Goal: Navigation & Orientation: Find specific page/section

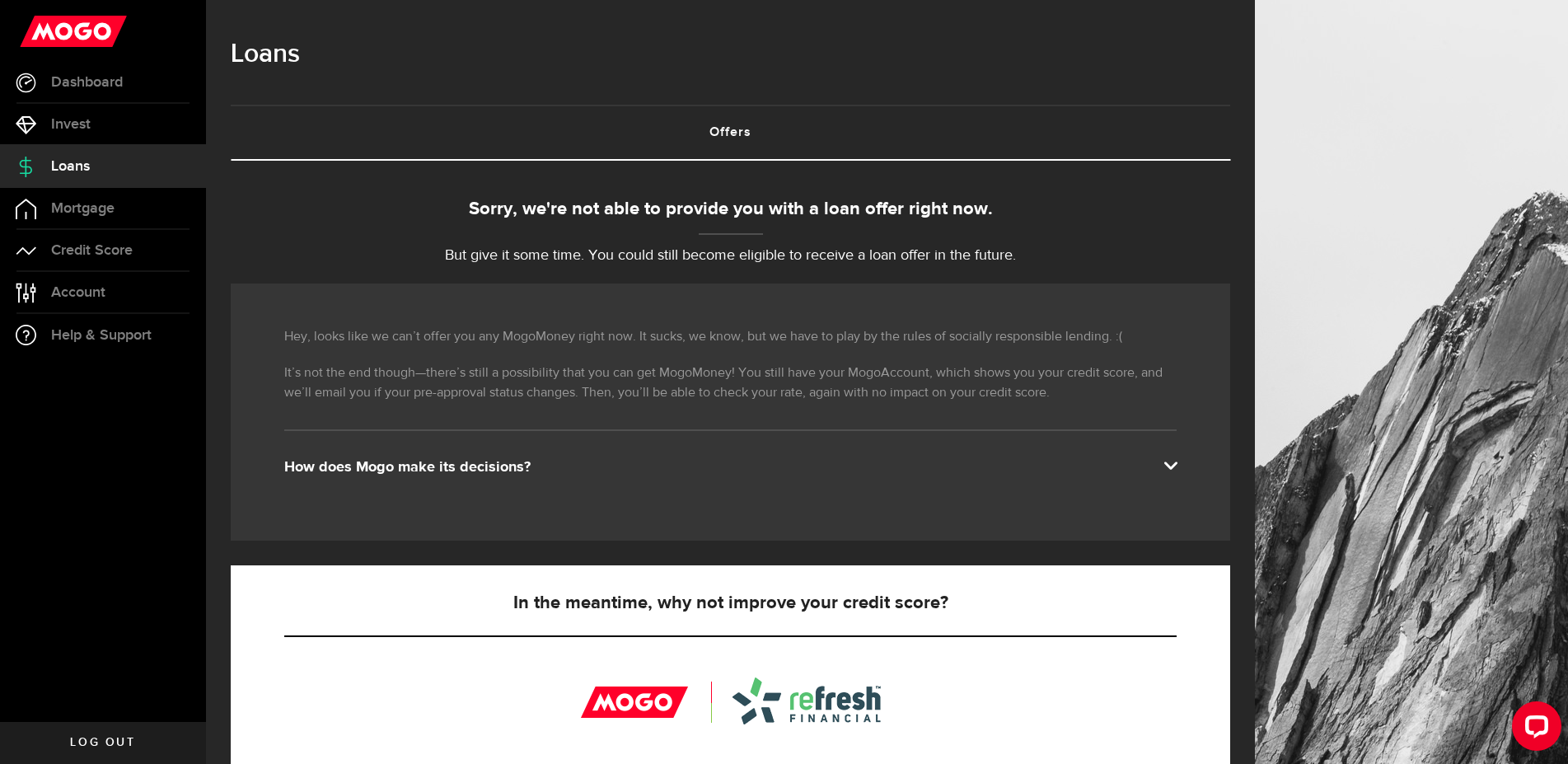
click at [742, 118] on link "Offers (requires attention)" at bounding box center [731, 132] width 999 height 52
click at [720, 134] on link "Offers (requires attention)" at bounding box center [731, 132] width 999 height 52
click at [130, 257] on span "Credit Score" at bounding box center [92, 250] width 82 height 15
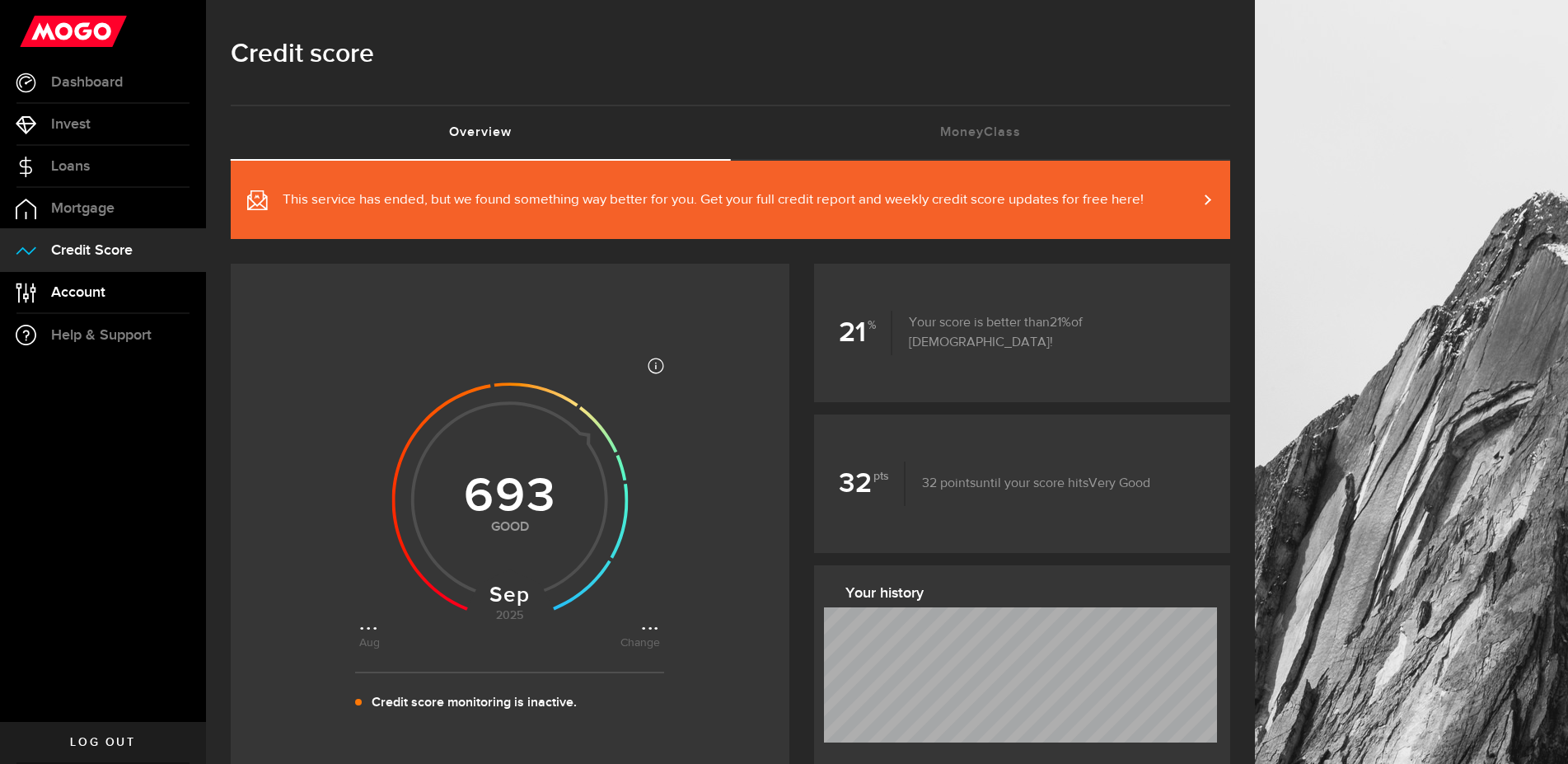
click at [126, 299] on link "Account Compte" at bounding box center [103, 292] width 206 height 41
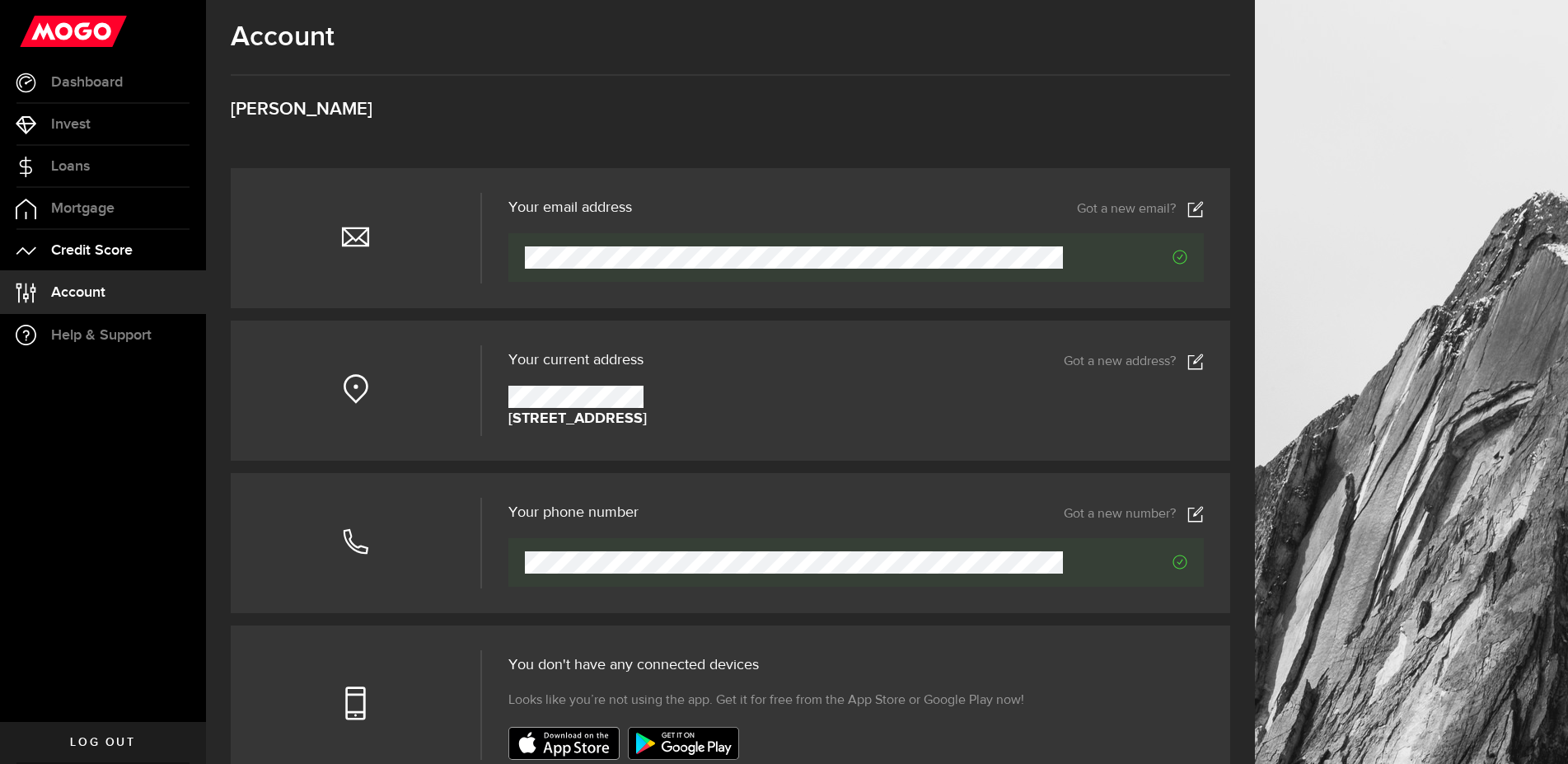
click at [85, 251] on span "Credit Score" at bounding box center [92, 250] width 82 height 15
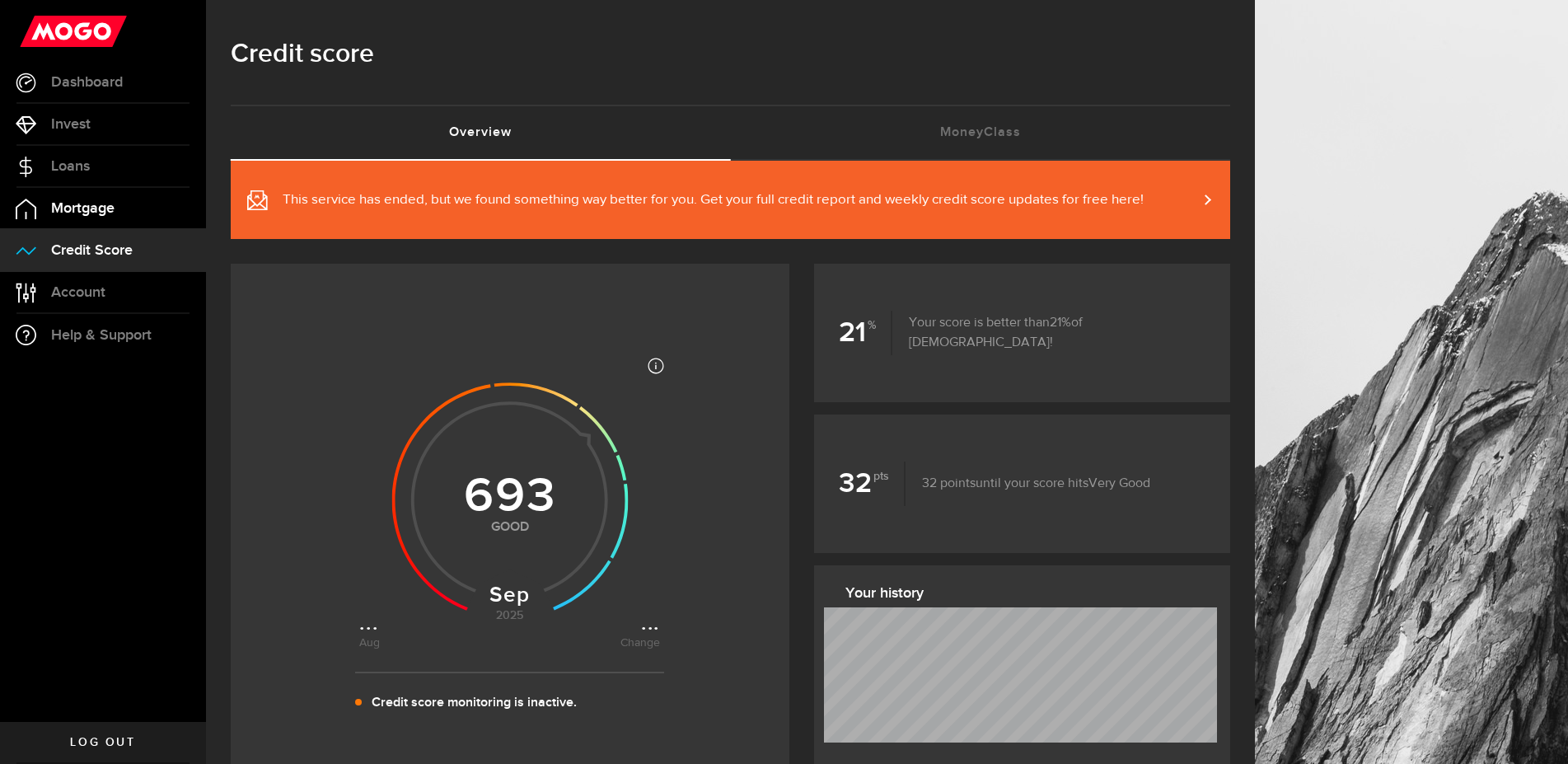
click at [79, 205] on span "Mortgage" at bounding box center [83, 208] width 63 height 15
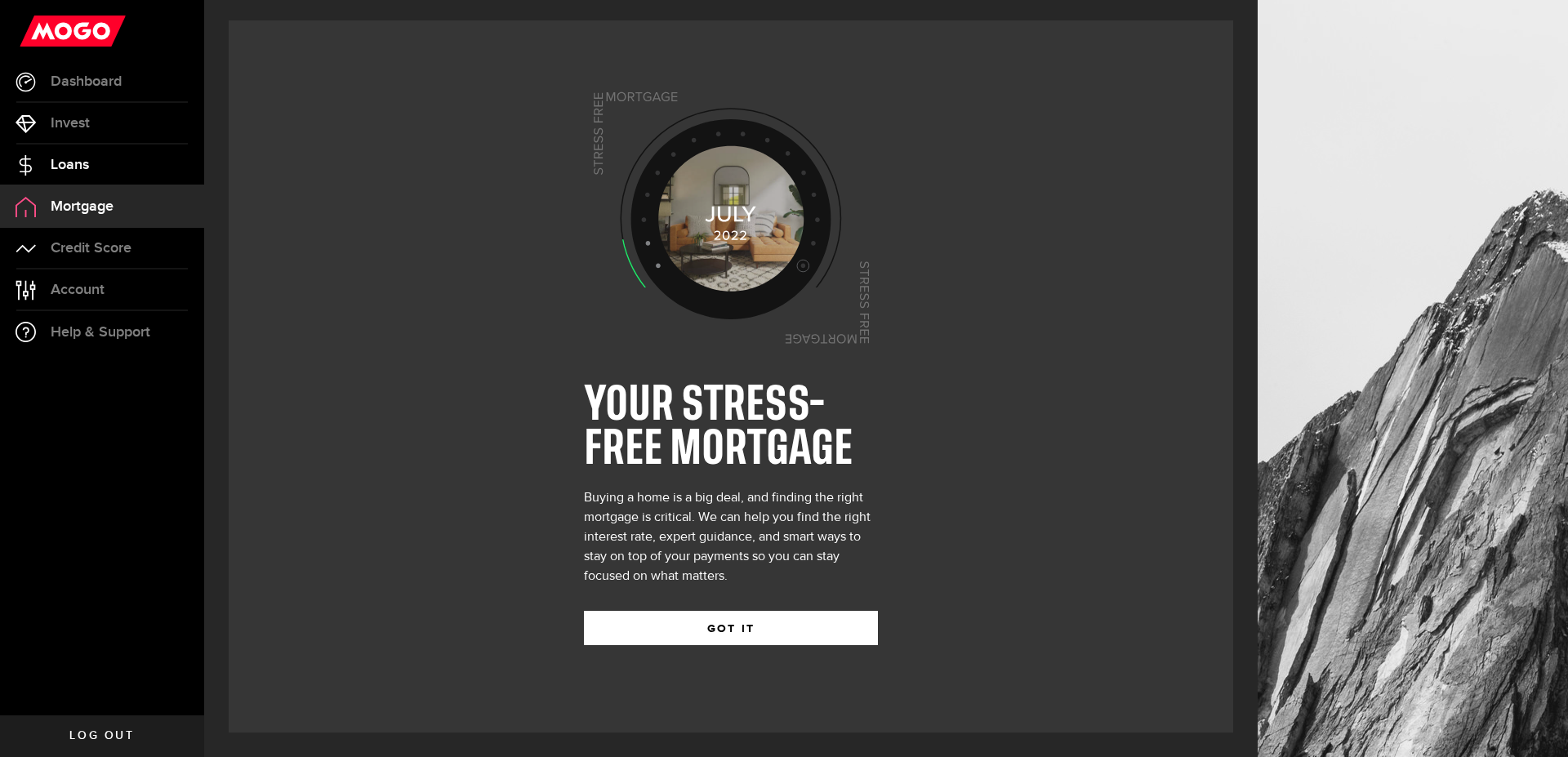
click at [79, 173] on span "Loans" at bounding box center [70, 164] width 38 height 15
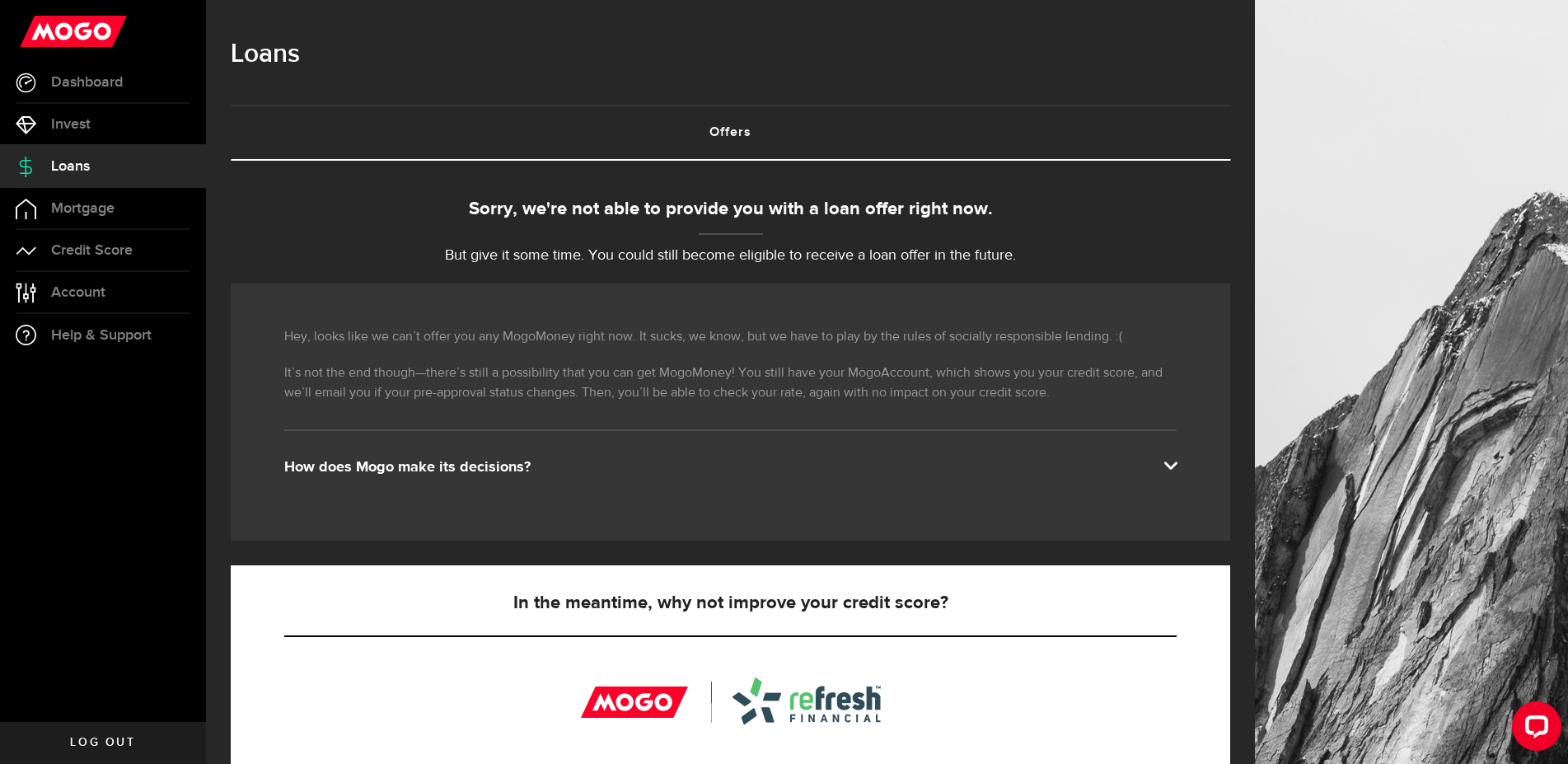
click at [729, 122] on link "Offers (requires attention)" at bounding box center [731, 132] width 999 height 52
click at [1176, 458] on span at bounding box center [1169, 464] width 13 height 13
click at [1176, 463] on span at bounding box center [1169, 464] width 13 height 13
click at [735, 138] on link "Offers (requires attention)" at bounding box center [731, 132] width 999 height 52
click at [128, 117] on link "Invest" at bounding box center [103, 124] width 206 height 41
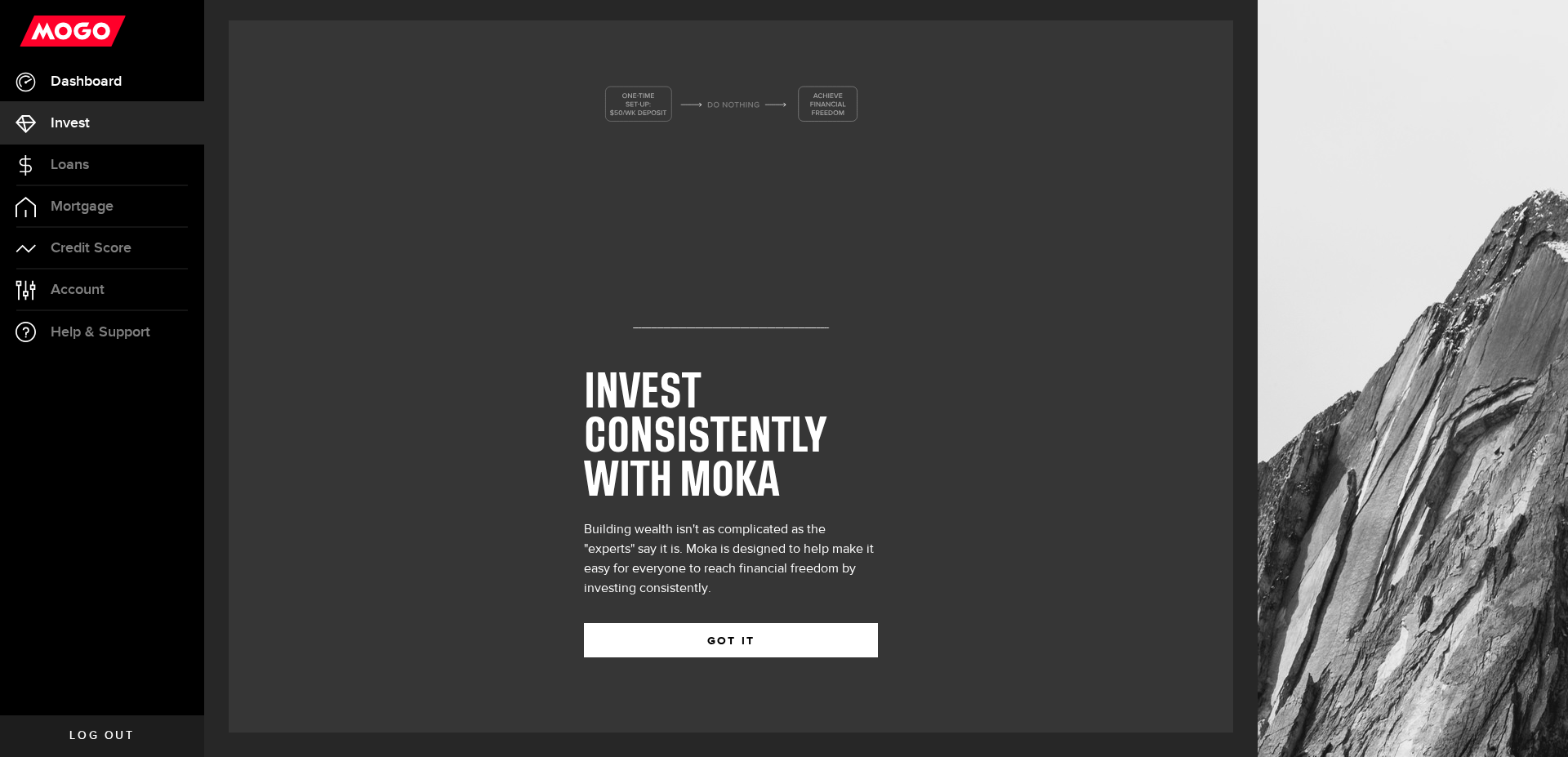
click at [94, 88] on span "Dashboard" at bounding box center [86, 82] width 71 height 15
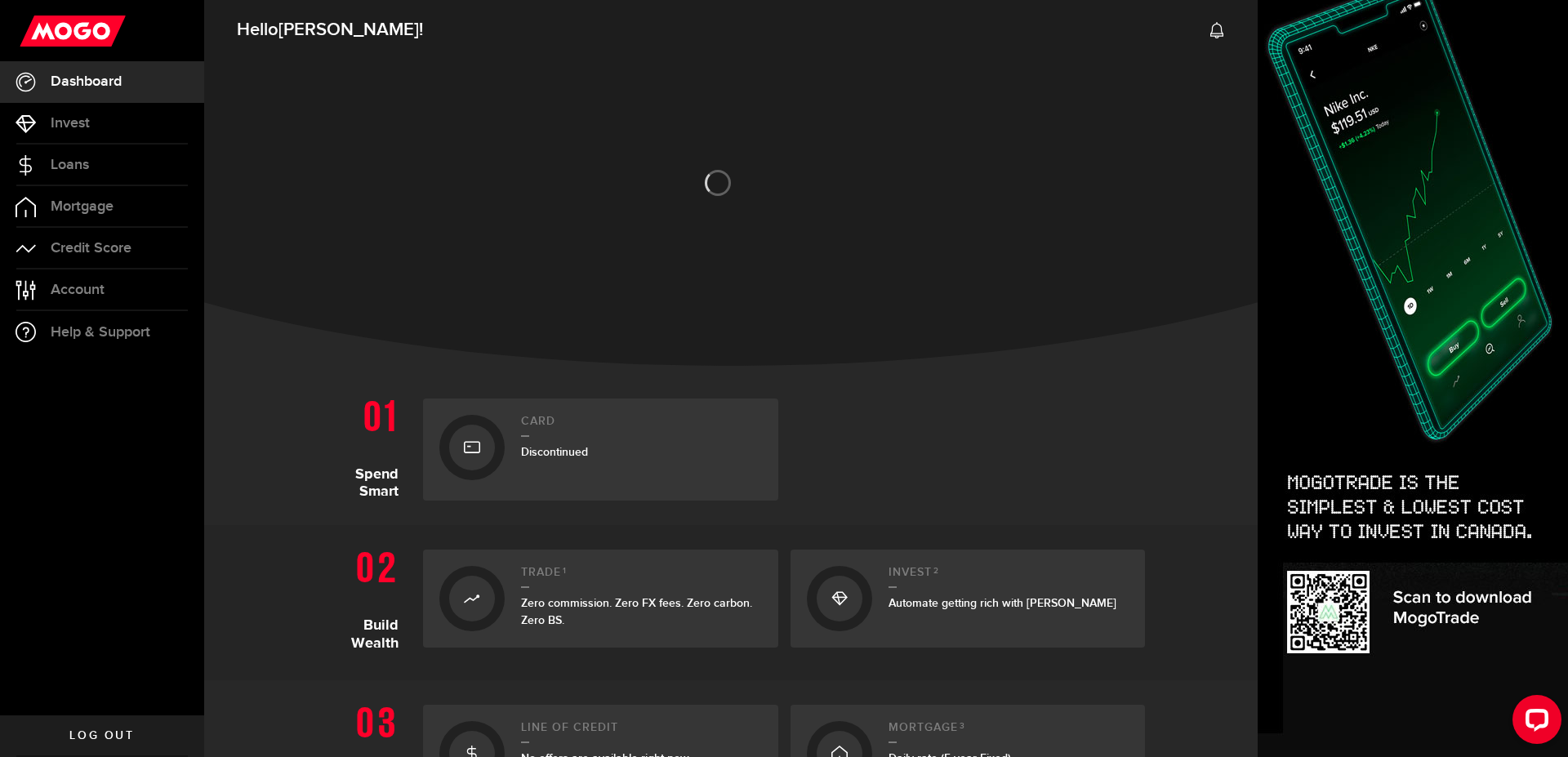
click at [896, 462] on div at bounding box center [968, 449] width 355 height 102
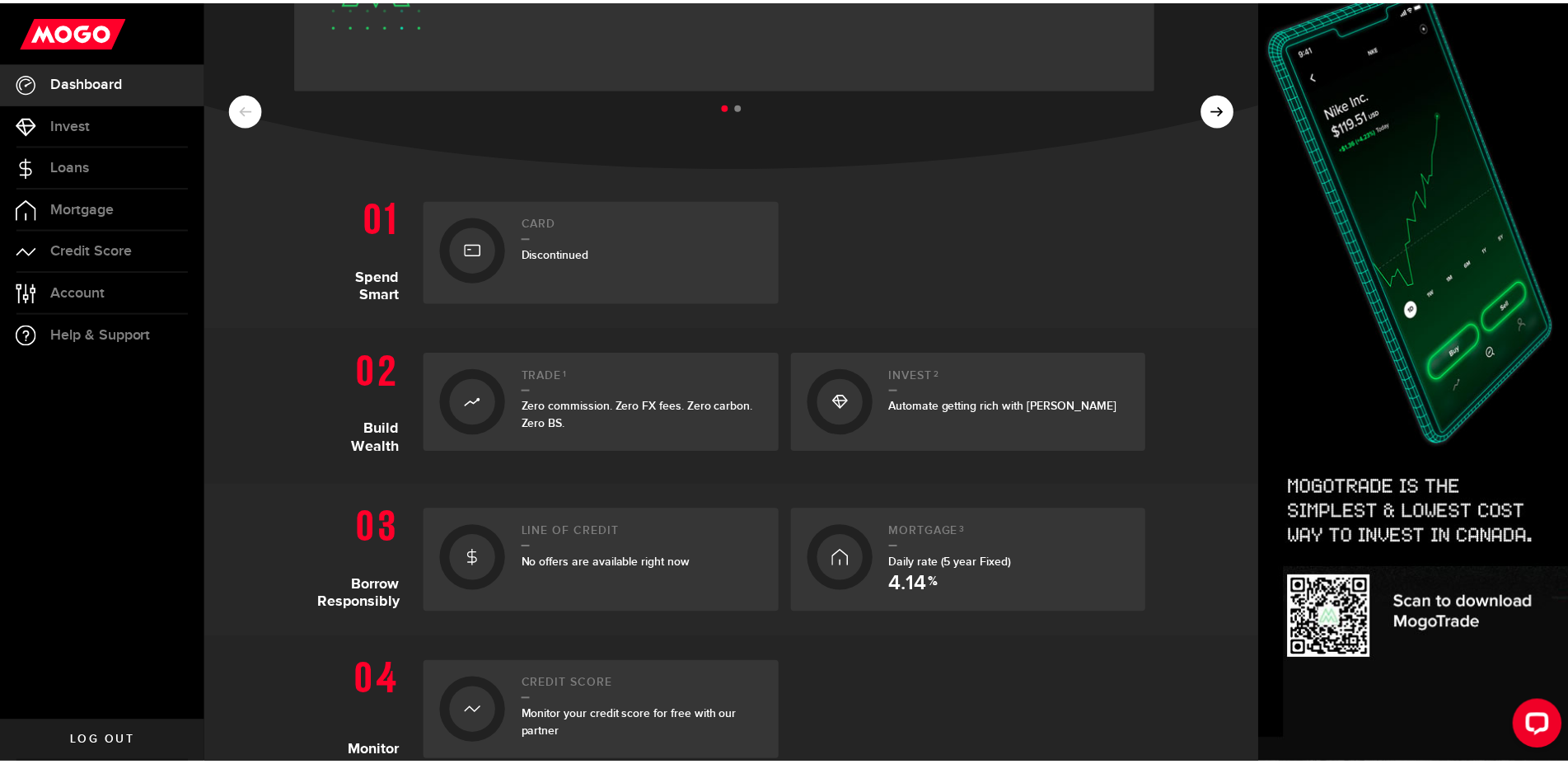
scroll to position [152, 0]
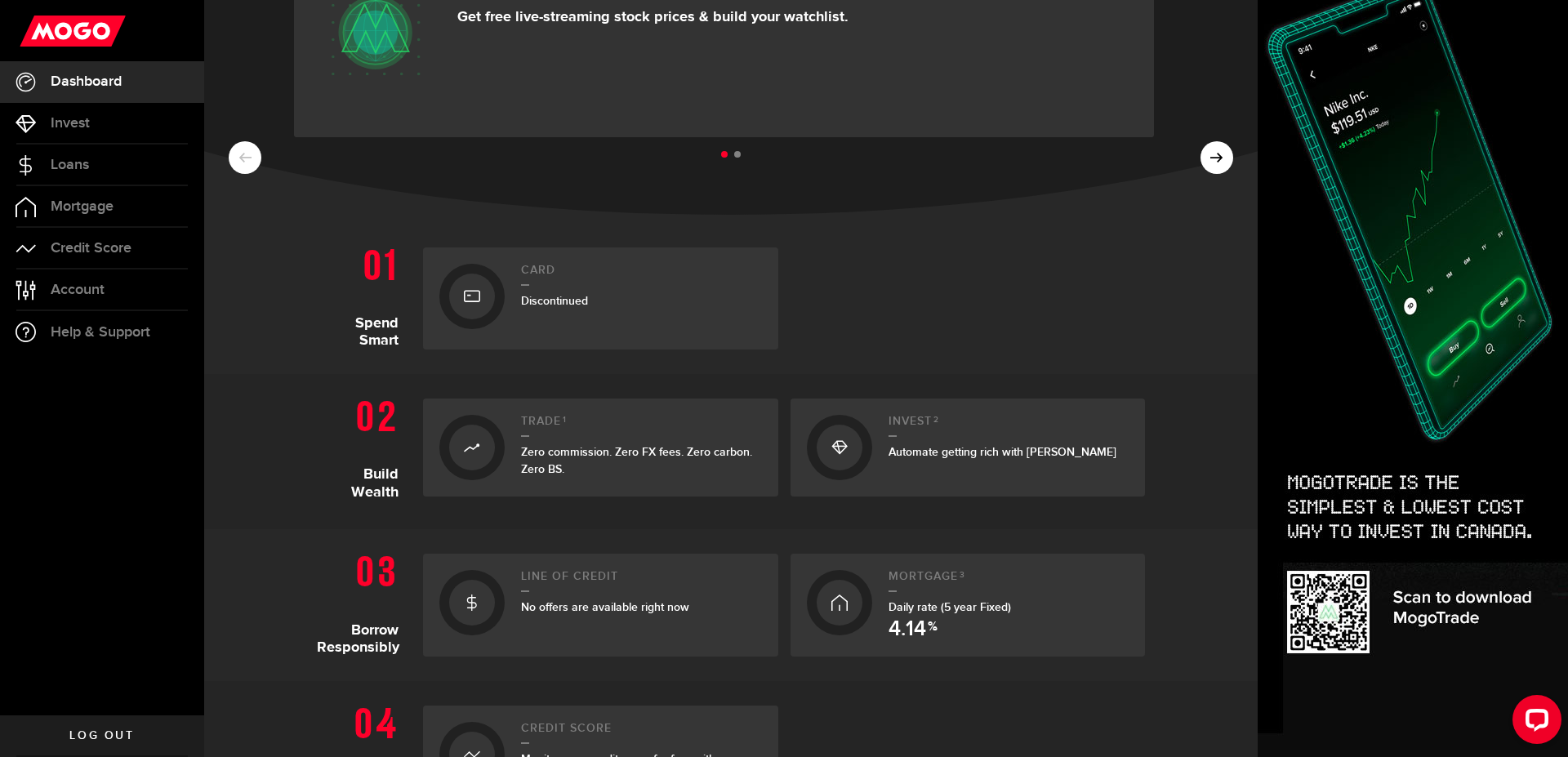
click at [528, 605] on span "No offers are available right now" at bounding box center [604, 606] width 168 height 14
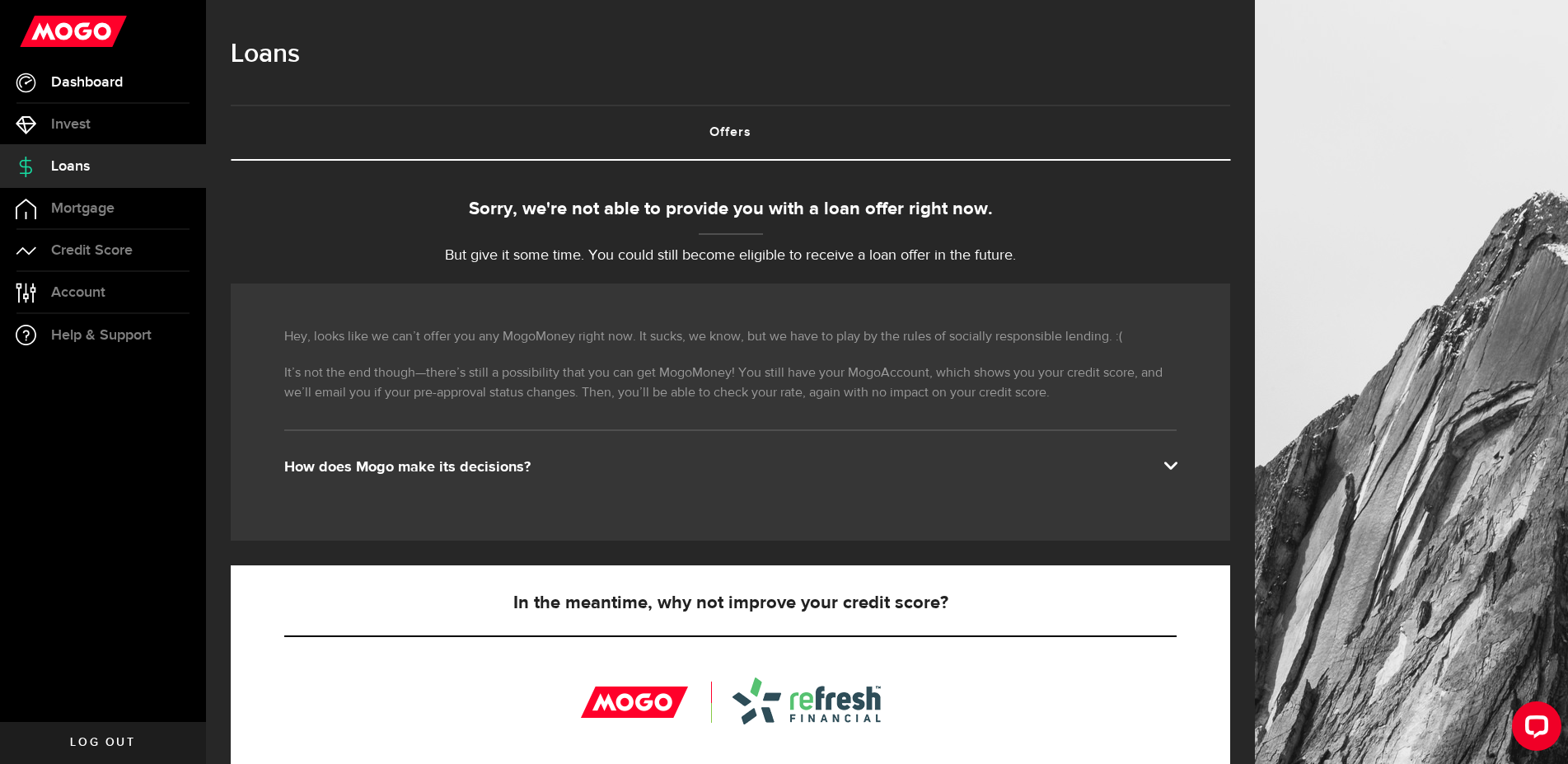
click at [71, 71] on link "Dashboard" at bounding box center [103, 82] width 206 height 41
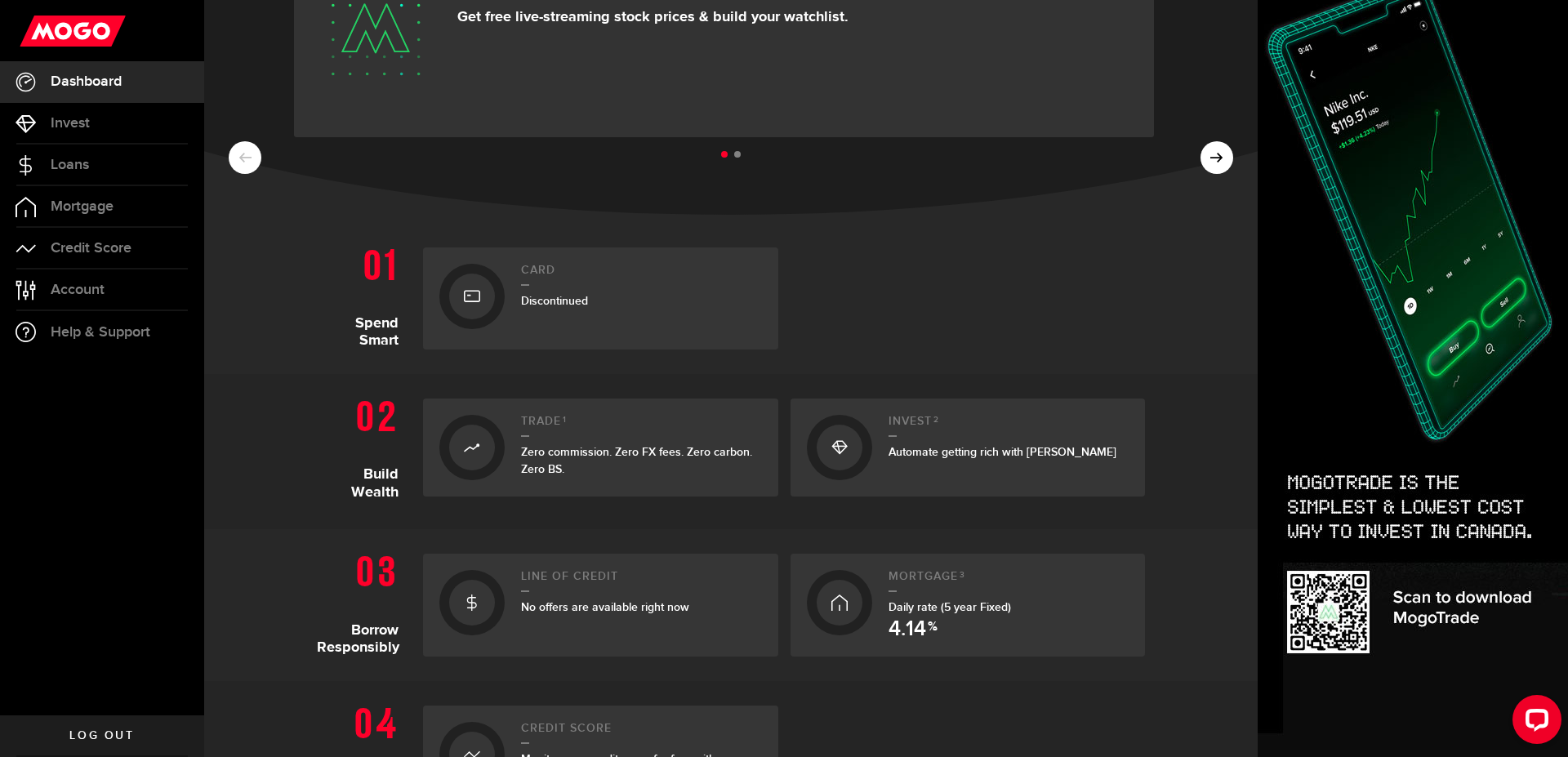
click at [93, 85] on span "Dashboard" at bounding box center [86, 82] width 71 height 15
click at [78, 126] on span "Invest" at bounding box center [70, 124] width 39 height 15
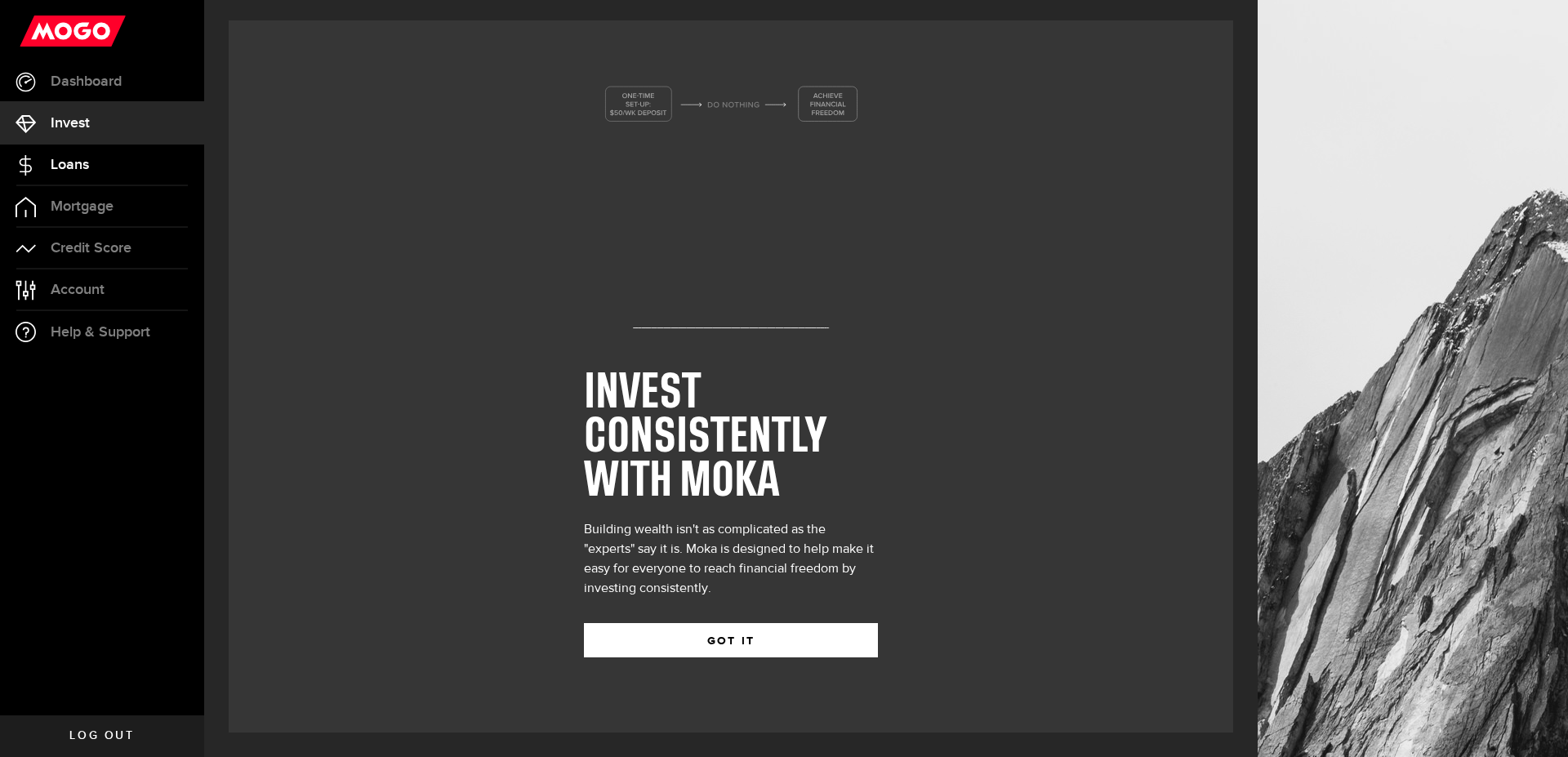
click at [72, 167] on span "Loans" at bounding box center [70, 164] width 38 height 15
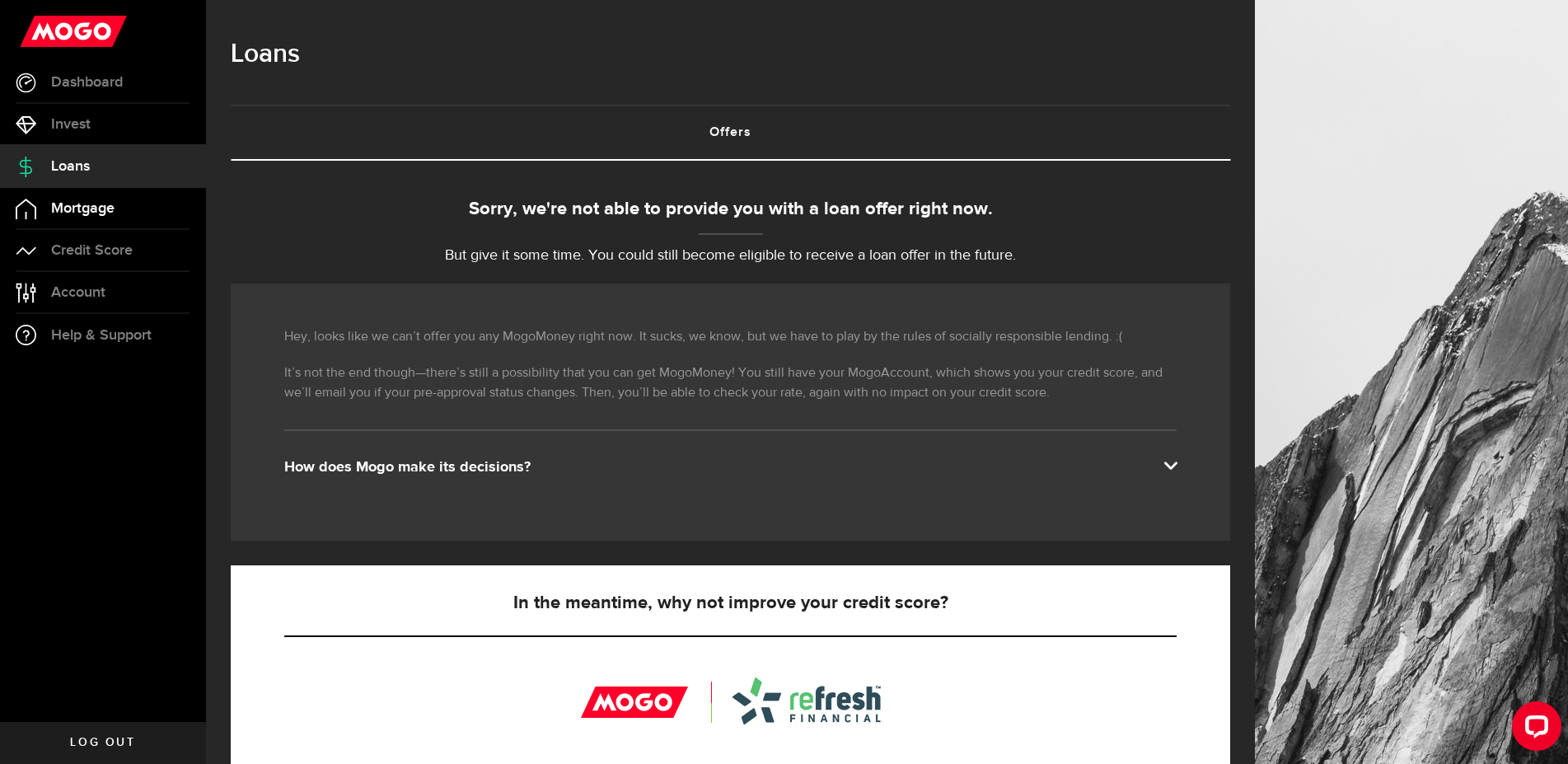
click at [67, 207] on span "Mortgage" at bounding box center [83, 208] width 63 height 15
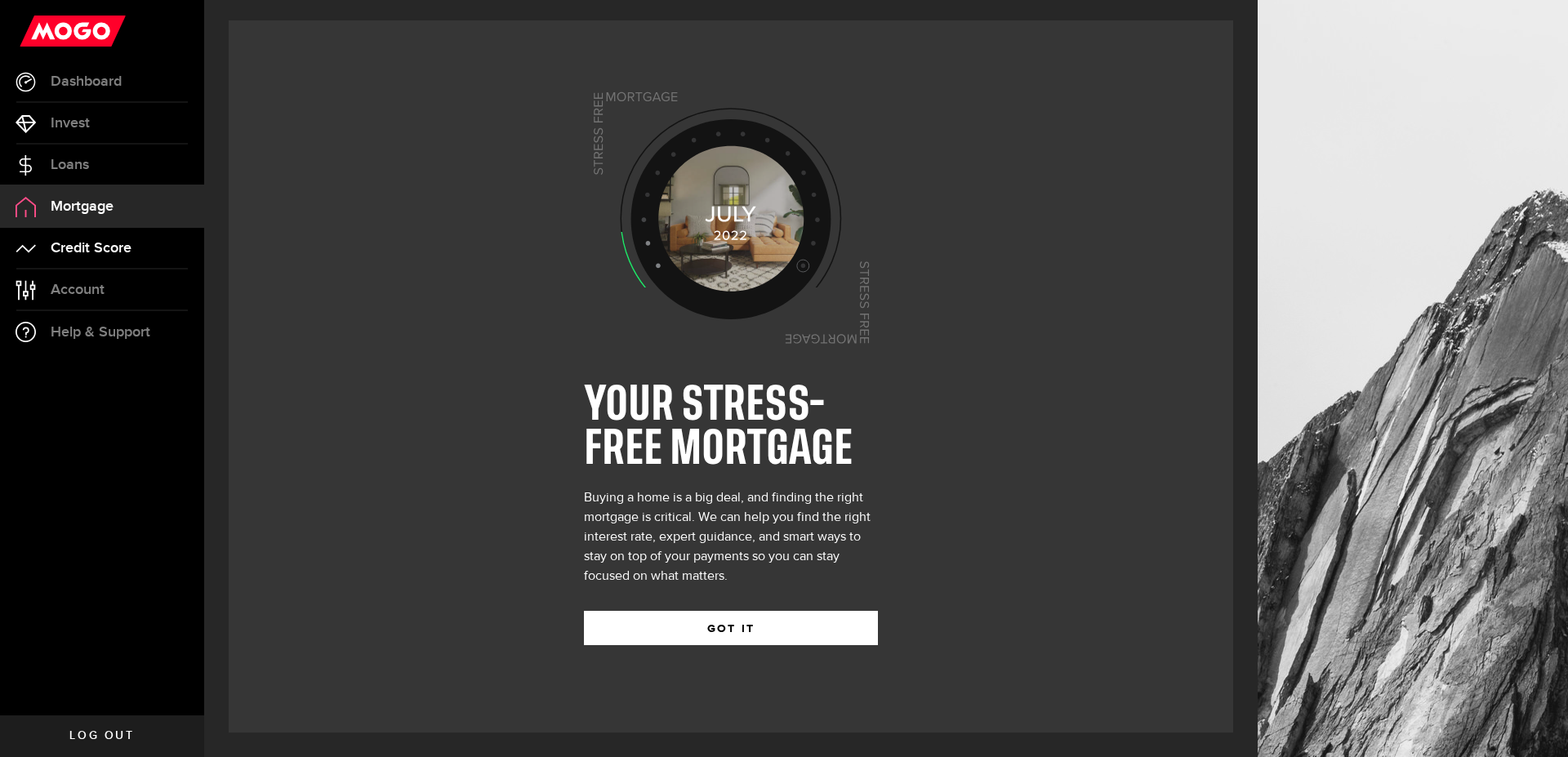
click at [93, 243] on span "Credit Score" at bounding box center [91, 248] width 81 height 15
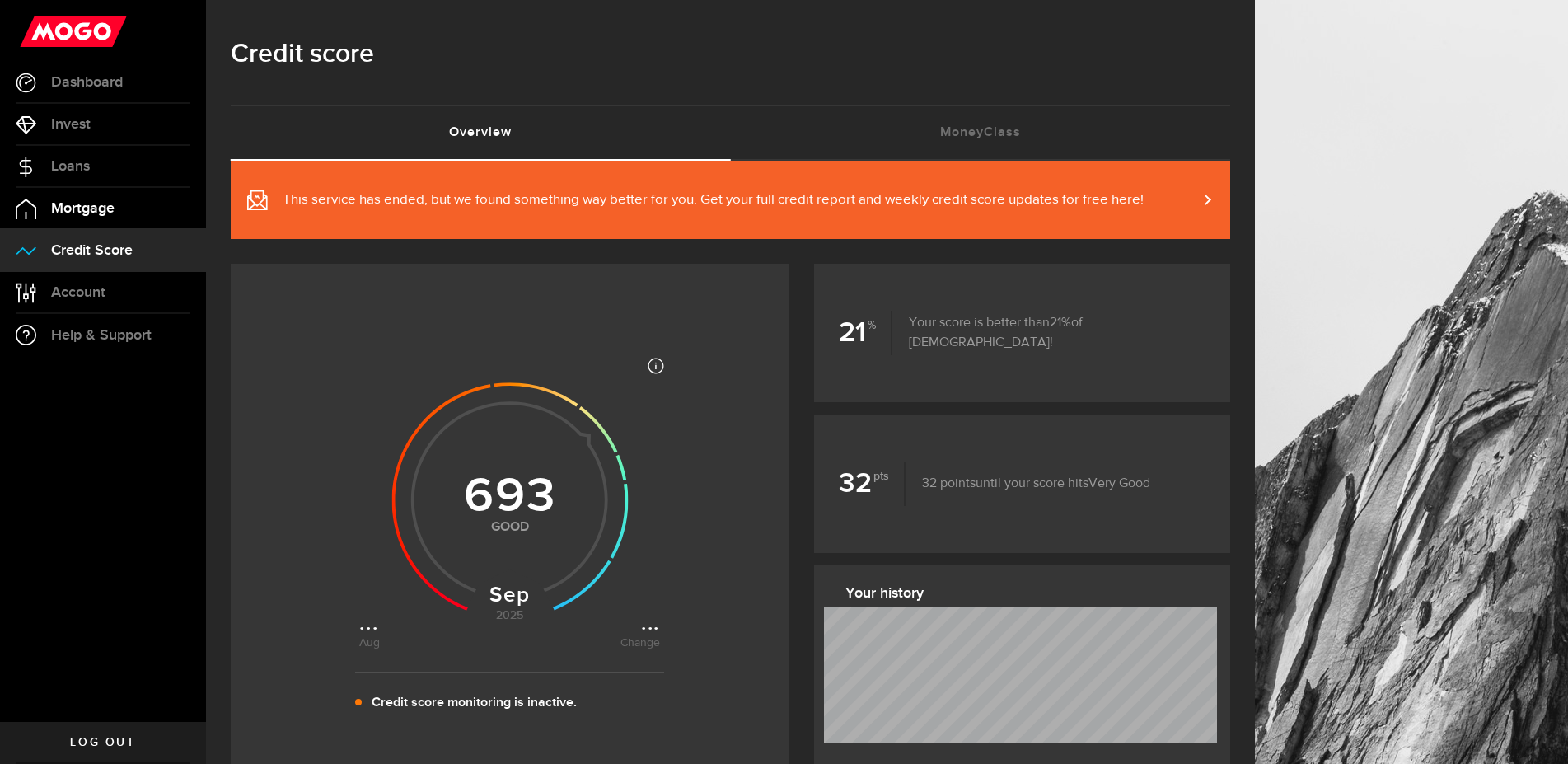
click at [93, 212] on span "Mortgage" at bounding box center [83, 208] width 63 height 15
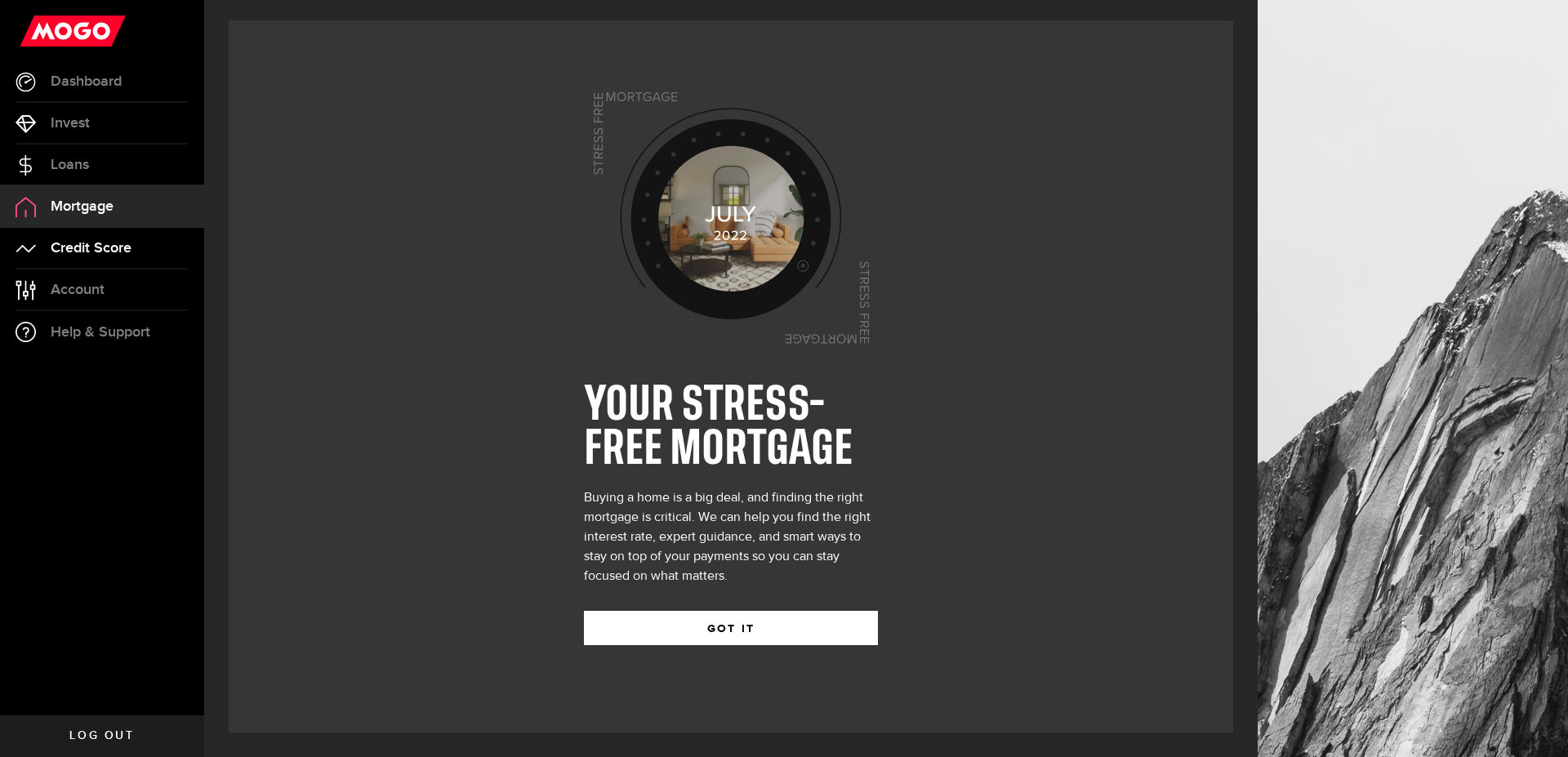
click at [91, 244] on span "Credit Score" at bounding box center [91, 248] width 81 height 15
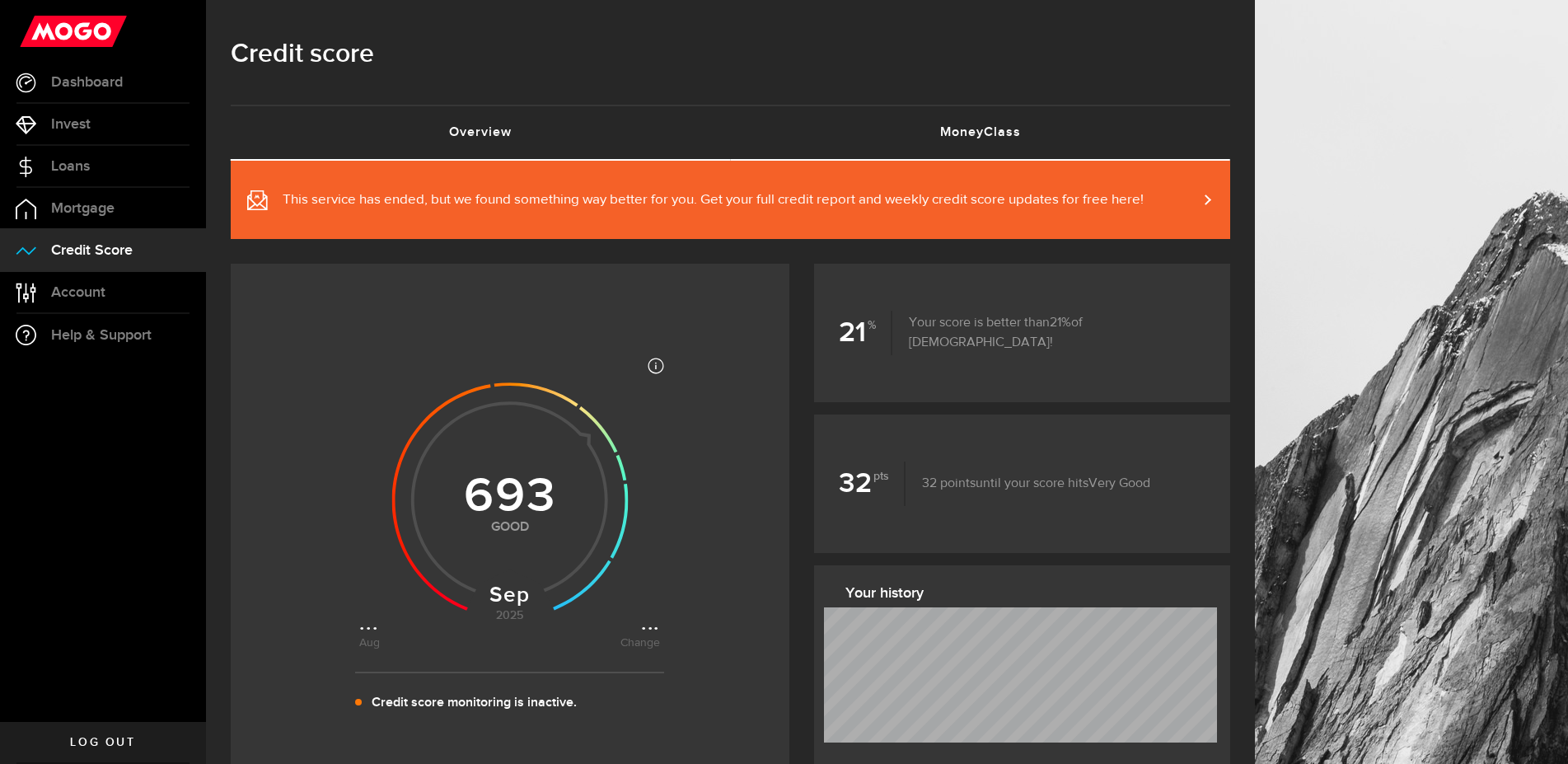
click at [966, 141] on link "MoneyClass (requires attention)" at bounding box center [980, 132] width 500 height 52
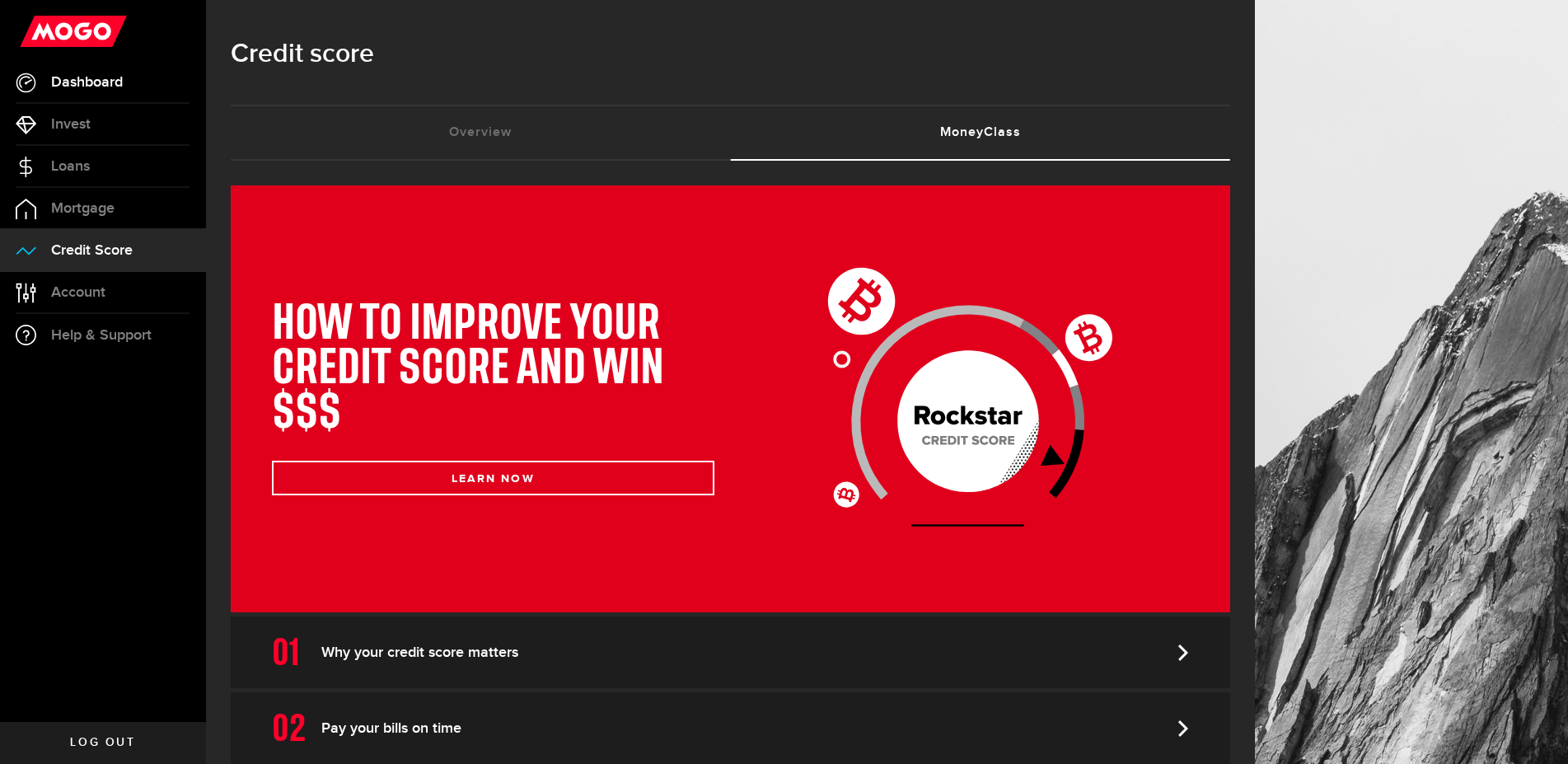
click at [82, 84] on span "Dashboard" at bounding box center [87, 83] width 72 height 15
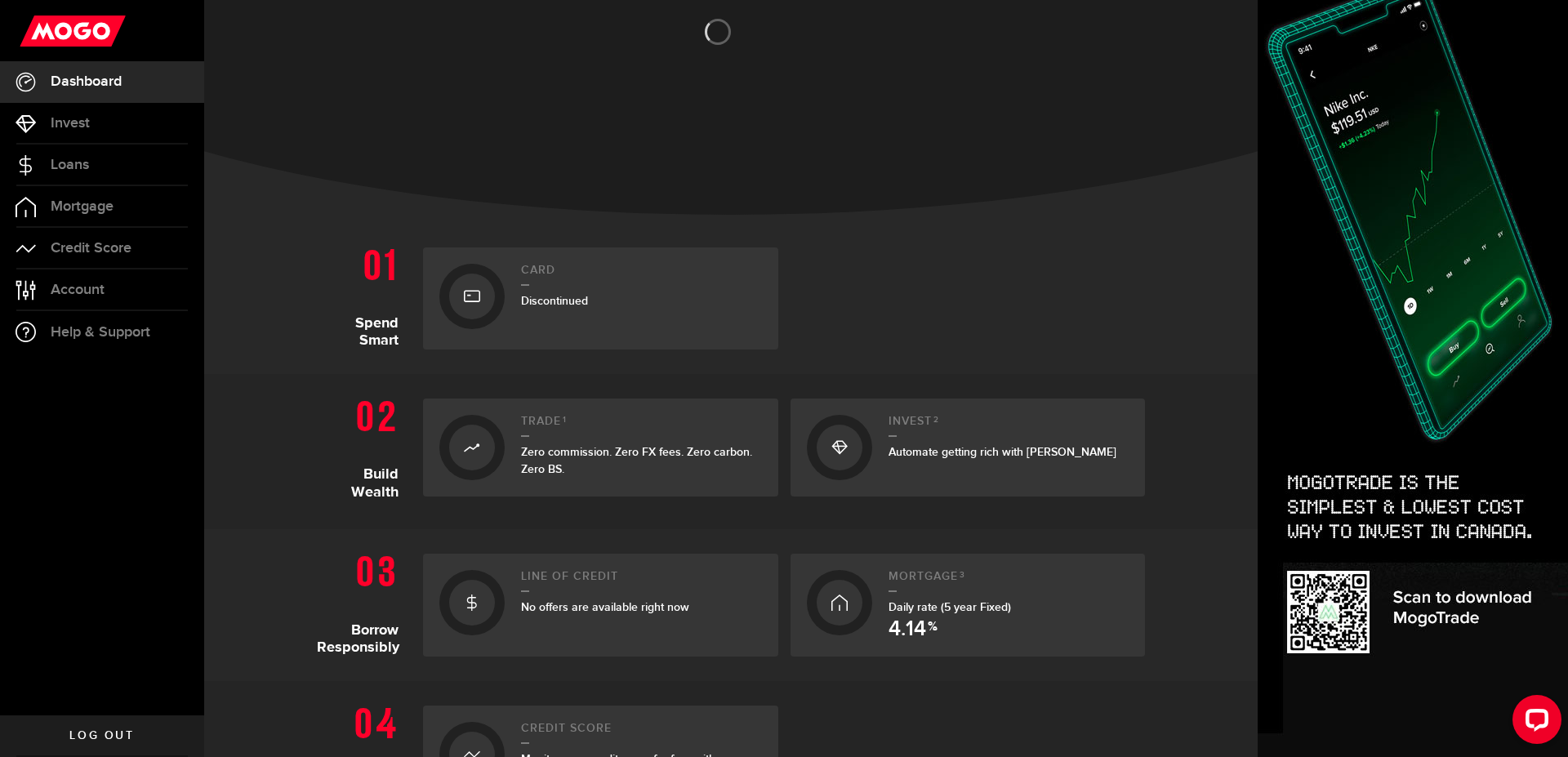
click at [511, 349] on link "Card Discontinued" at bounding box center [600, 298] width 355 height 102
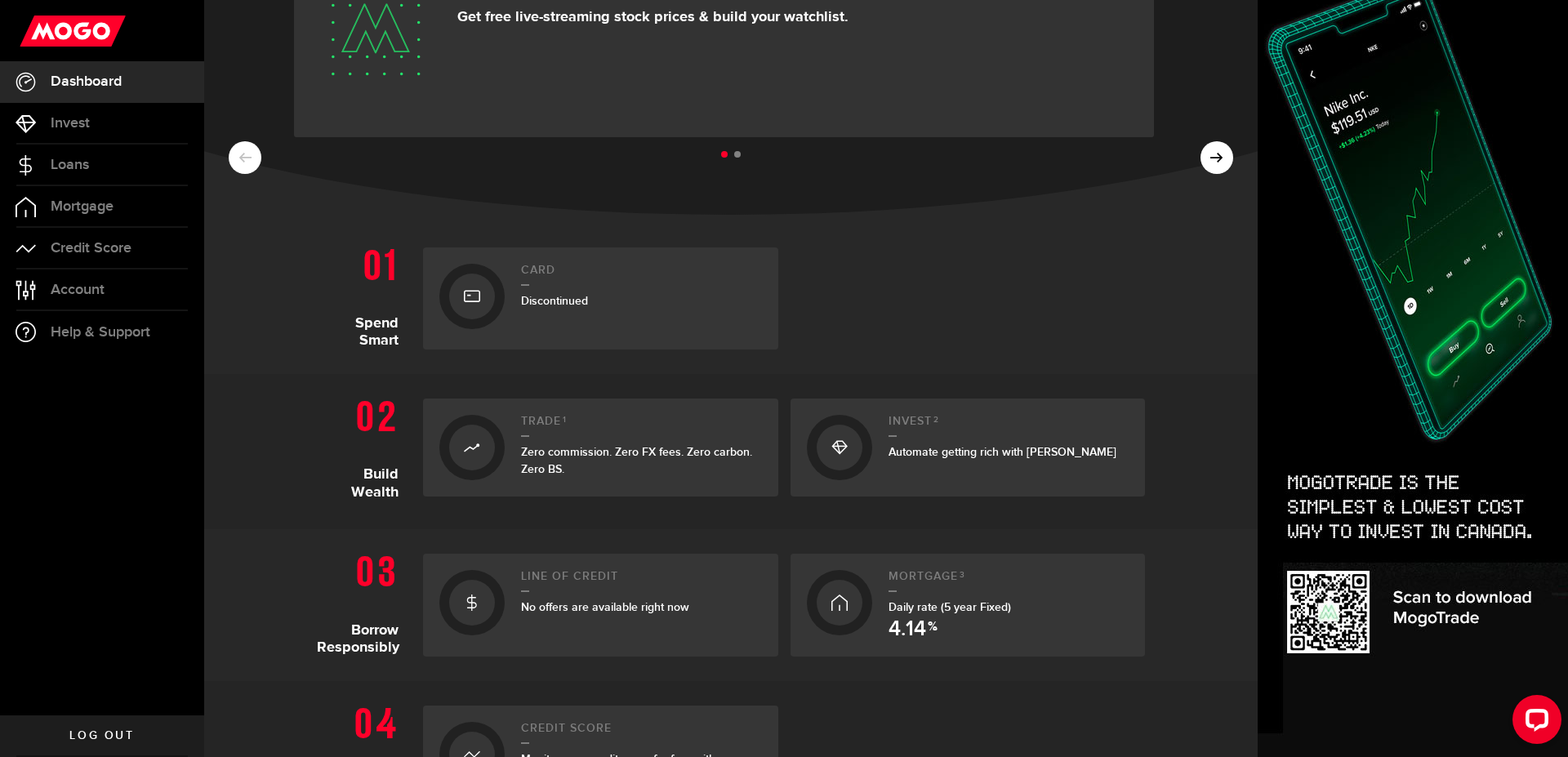
click at [1198, 165] on ul at bounding box center [731, 154] width 1004 height 21
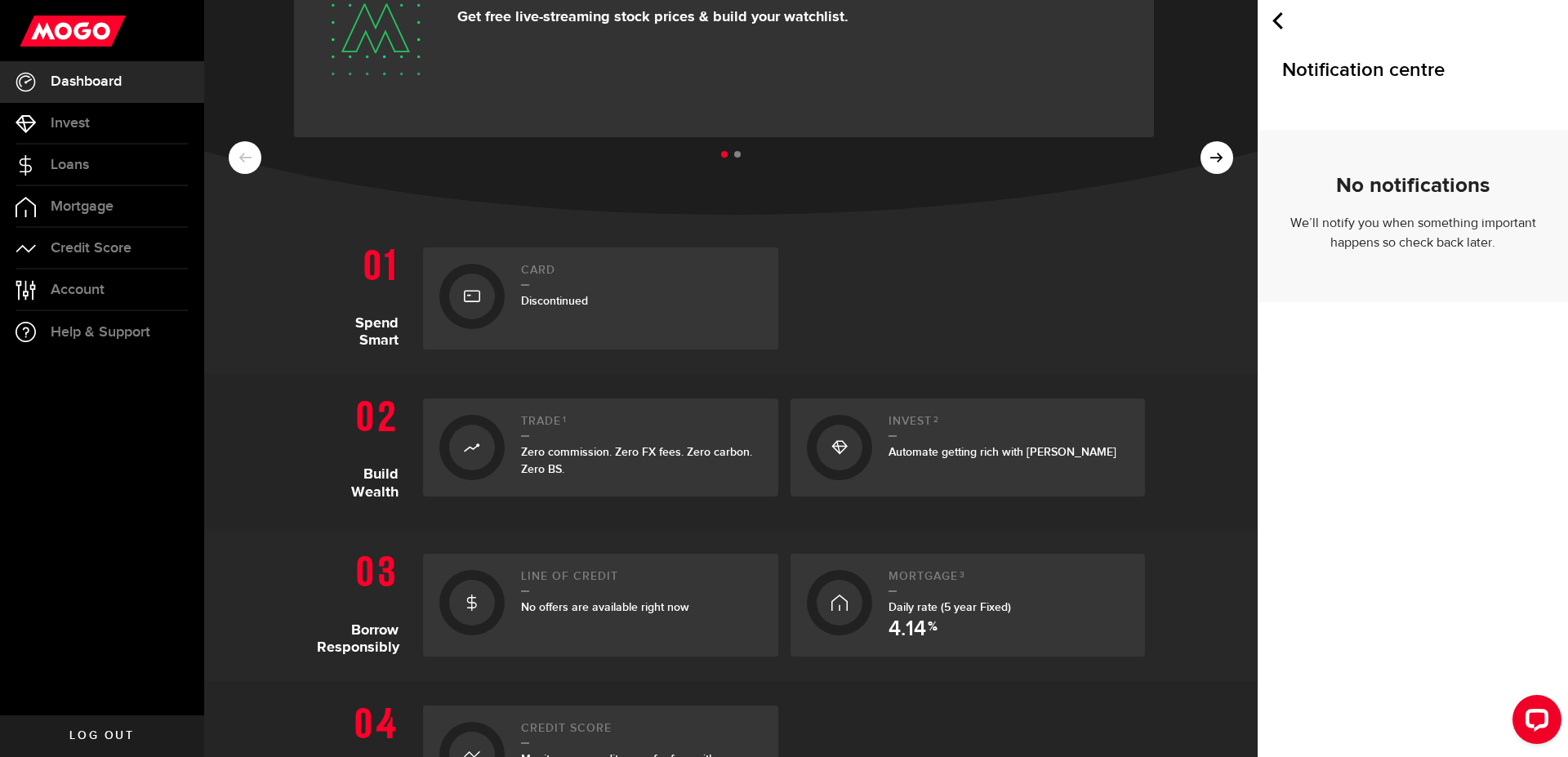
click at [839, 88] on div "Download MogoTrade Get free live-streaming stock prices & build your watchlist." at bounding box center [653, 31] width 391 height 115
click at [82, 172] on span "Loans" at bounding box center [70, 164] width 38 height 15
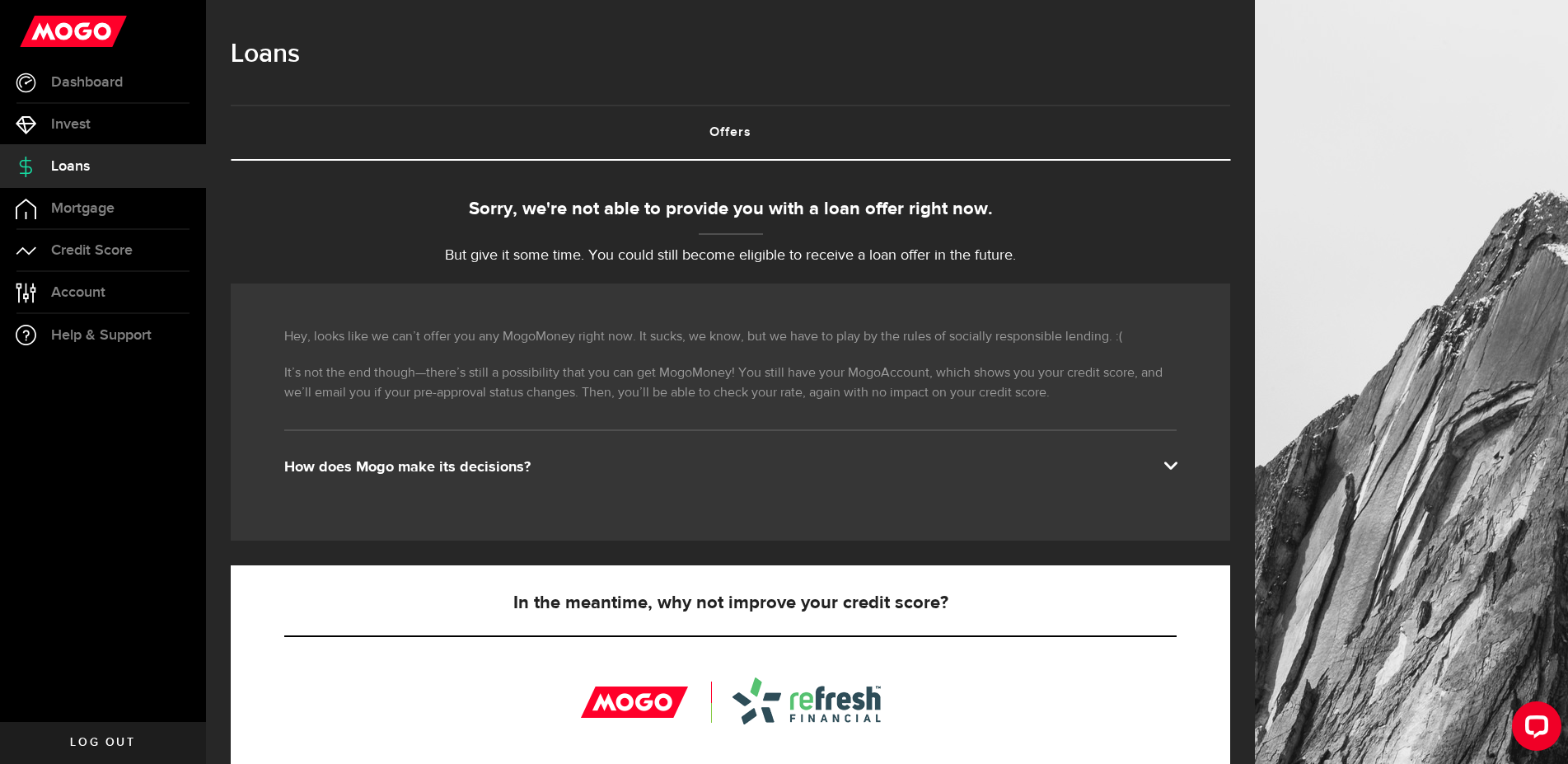
click at [740, 142] on link "Offers (requires attention)" at bounding box center [731, 132] width 999 height 52
